Goal: Task Accomplishment & Management: Manage account settings

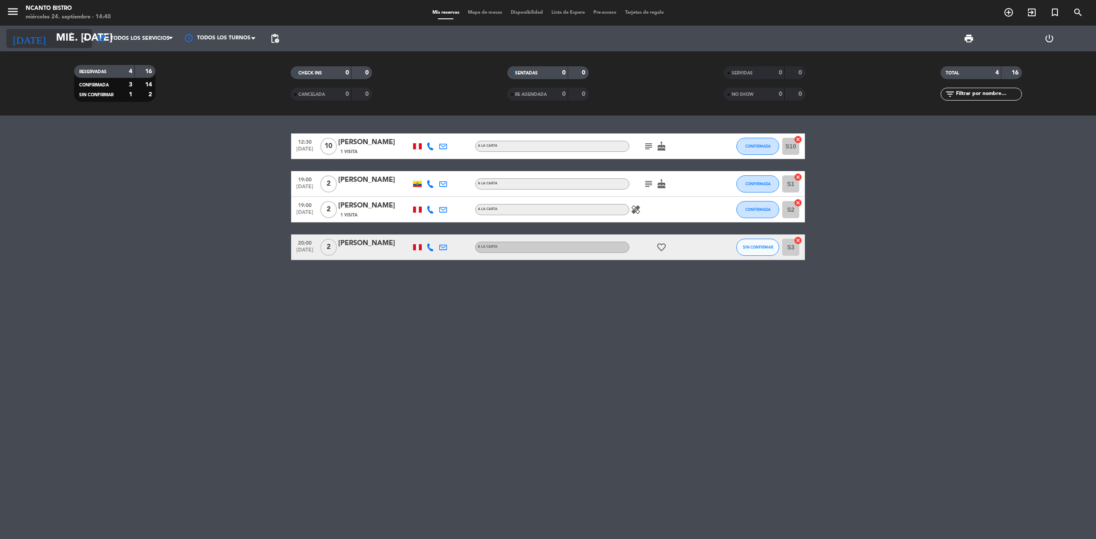
click at [53, 32] on input "mié. [DATE]" at bounding box center [115, 38] width 127 height 21
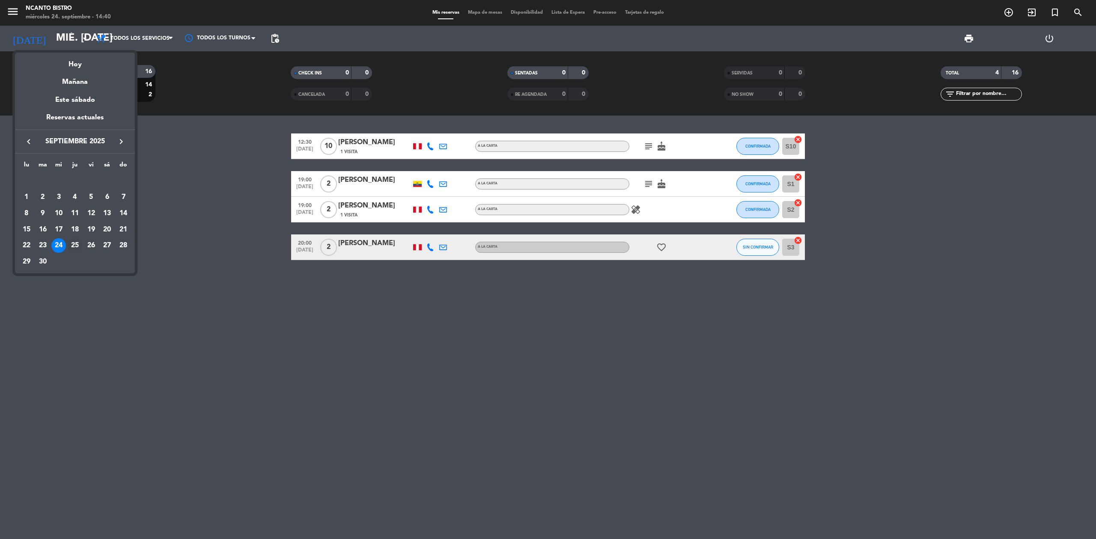
click at [75, 246] on div "25" at bounding box center [75, 245] width 15 height 15
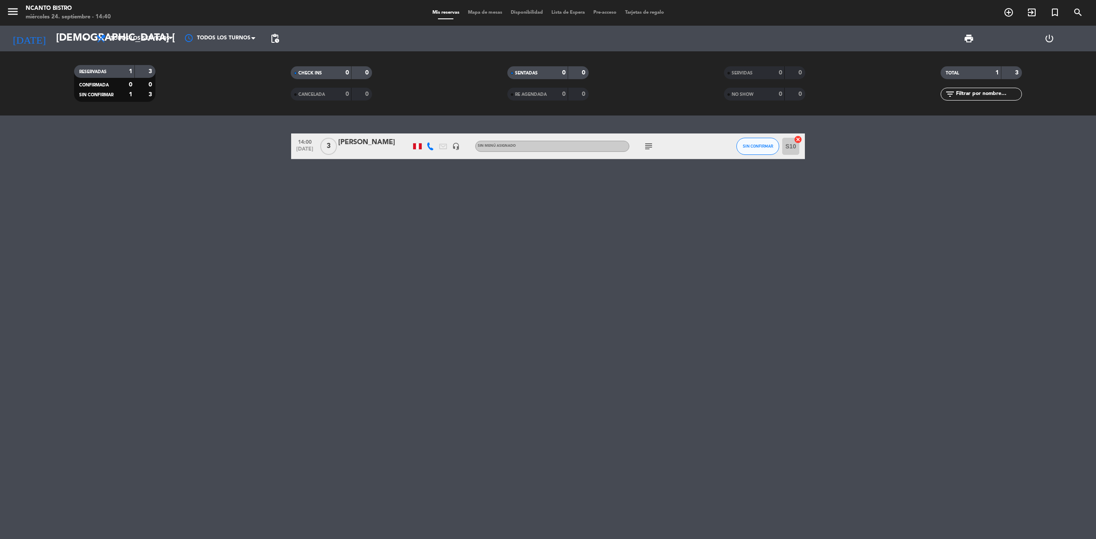
click at [646, 149] on icon "subject" at bounding box center [649, 146] width 10 height 10
click at [543, 203] on div "14:00 [DATE] 3 [PERSON_NAME] headset_mic Sin menú asignado subject TERRAZA 15 S…" at bounding box center [548, 328] width 1096 height 424
click at [68, 26] on div "[DATE] [DEMOGRAPHIC_DATA] [DATE] arrow_drop_down" at bounding box center [49, 39] width 86 height 26
click at [76, 33] on input "[DEMOGRAPHIC_DATA] [DATE]" at bounding box center [115, 38] width 127 height 21
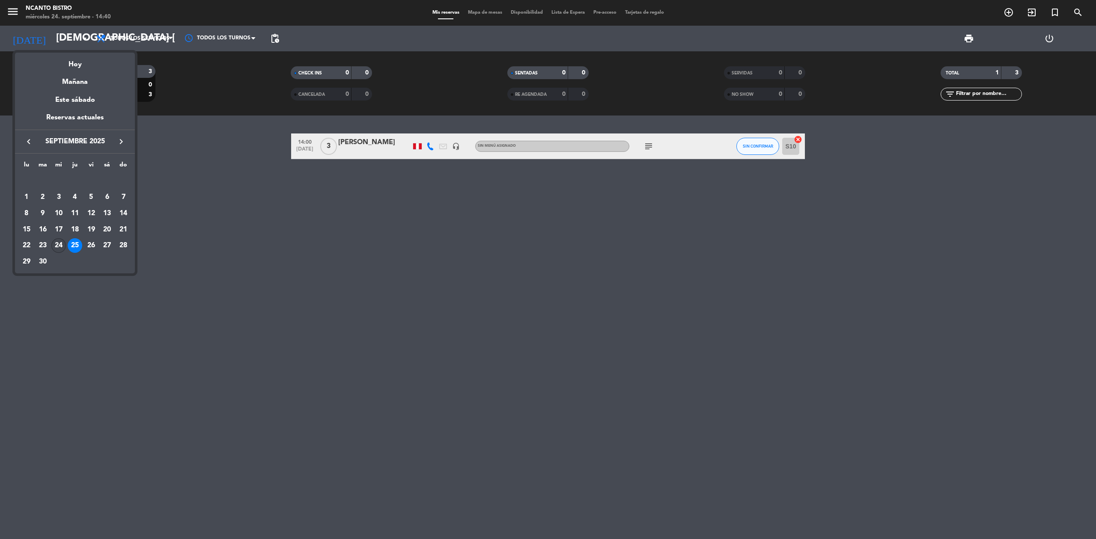
click at [57, 245] on div "24" at bounding box center [58, 245] width 15 height 15
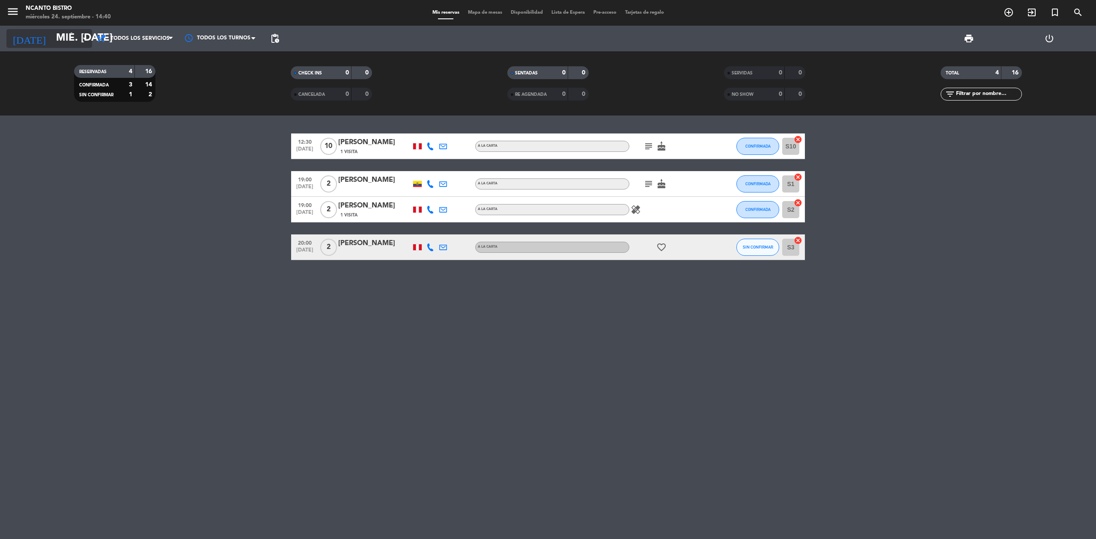
click at [62, 34] on input "mié. [DATE]" at bounding box center [115, 38] width 127 height 21
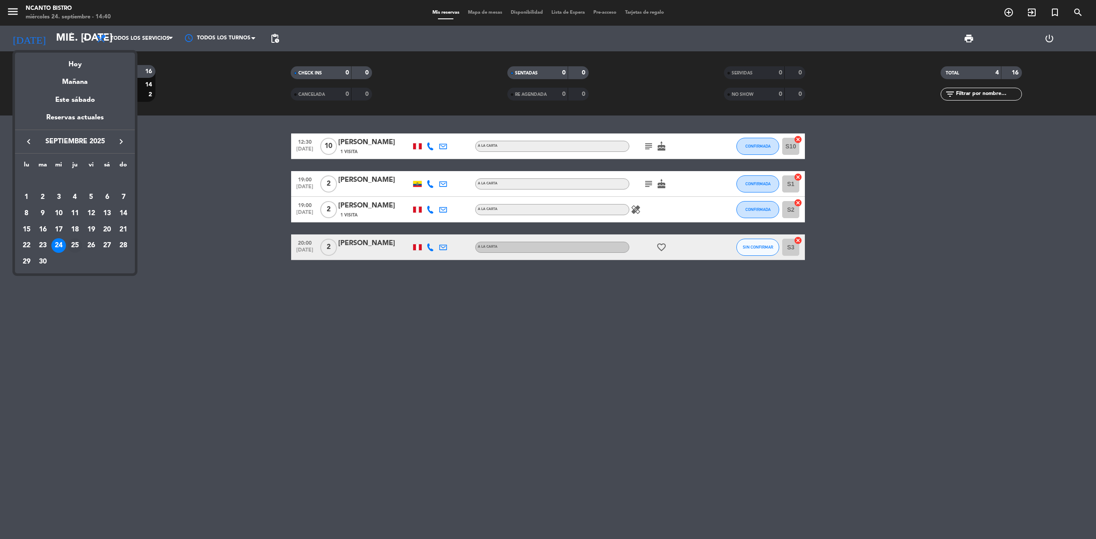
click at [72, 247] on div "25" at bounding box center [75, 245] width 15 height 15
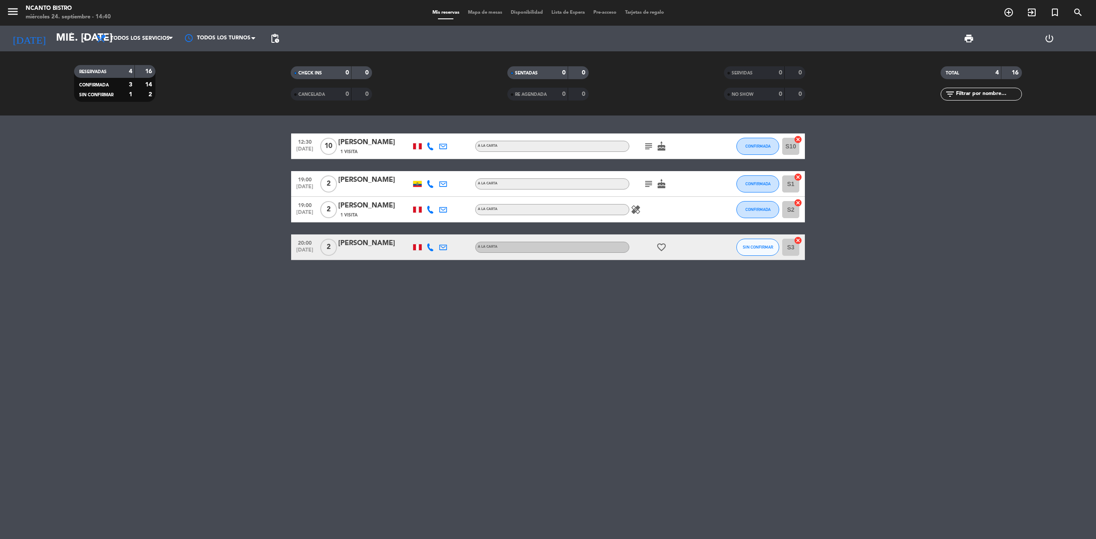
type input "[DEMOGRAPHIC_DATA] [DATE]"
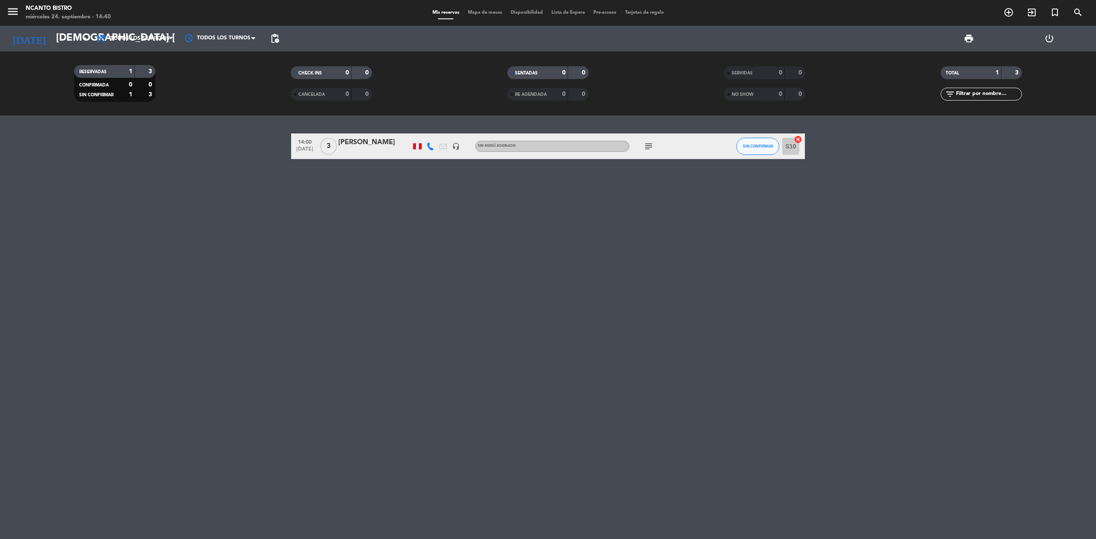
click at [368, 143] on div "[PERSON_NAME]" at bounding box center [374, 142] width 73 height 11
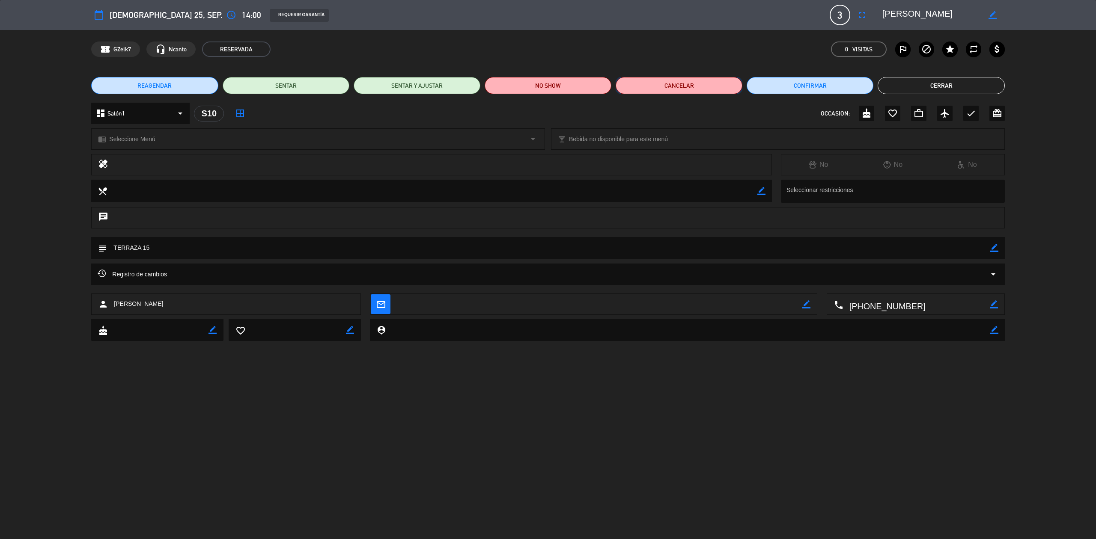
click at [703, 88] on button "Cancelar" at bounding box center [679, 85] width 127 height 17
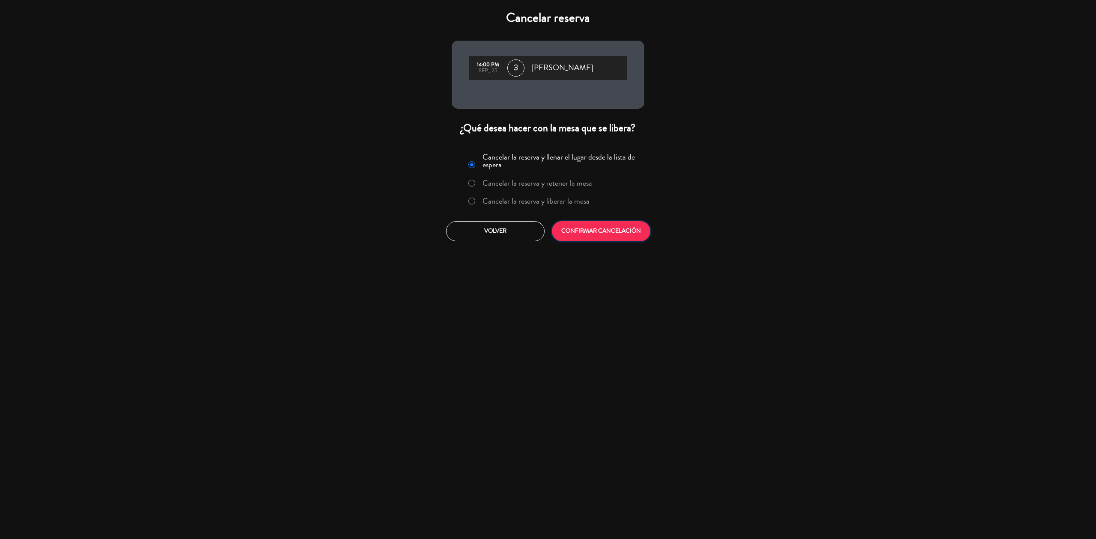
click at [619, 235] on button "CONFIRMAR CANCELACIÓN" at bounding box center [601, 231] width 98 height 20
